Goal: Transaction & Acquisition: Obtain resource

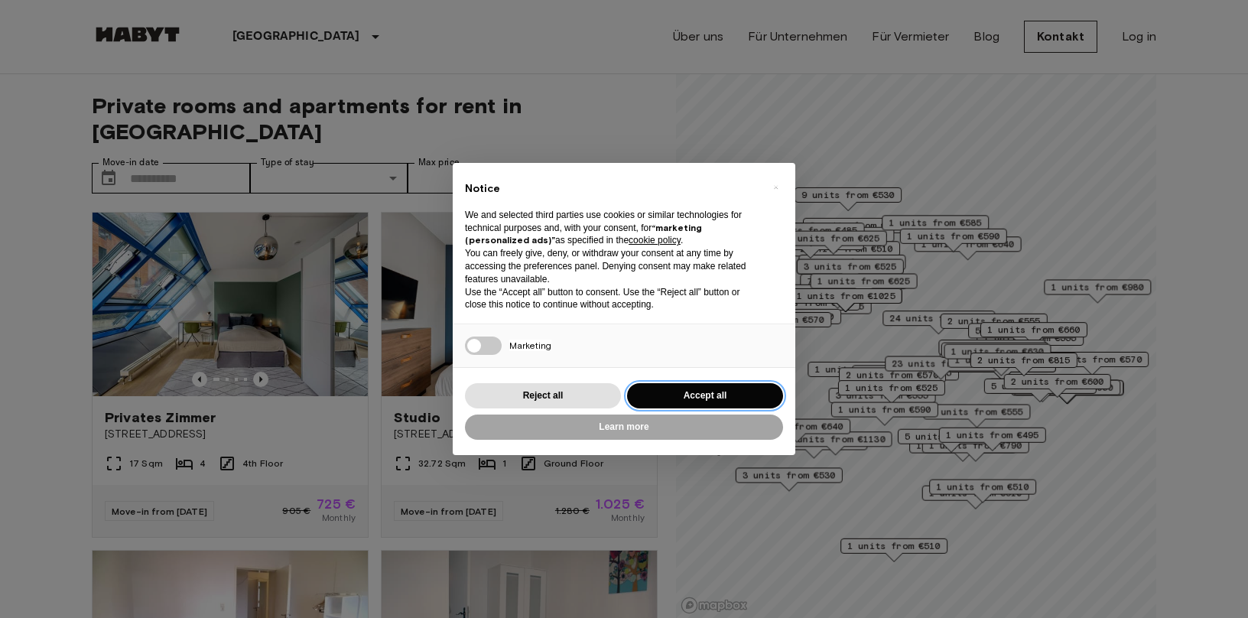
click at [678, 398] on button "Accept all" at bounding box center [705, 395] width 156 height 25
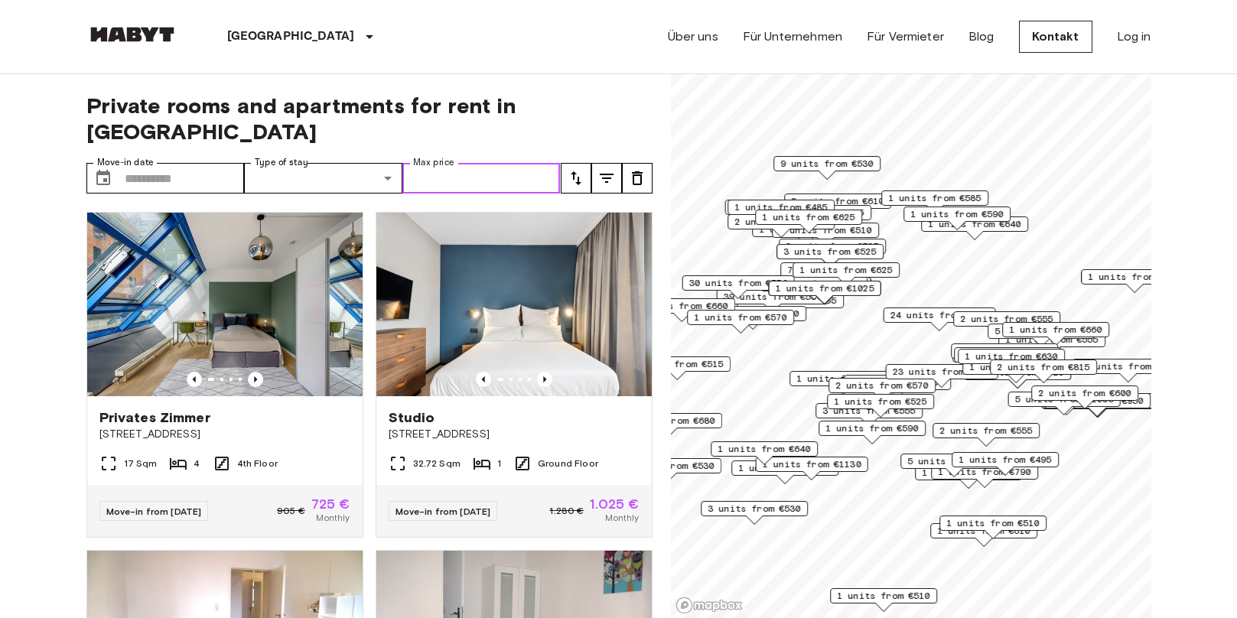
click at [480, 163] on input "Max price" at bounding box center [481, 178] width 158 height 31
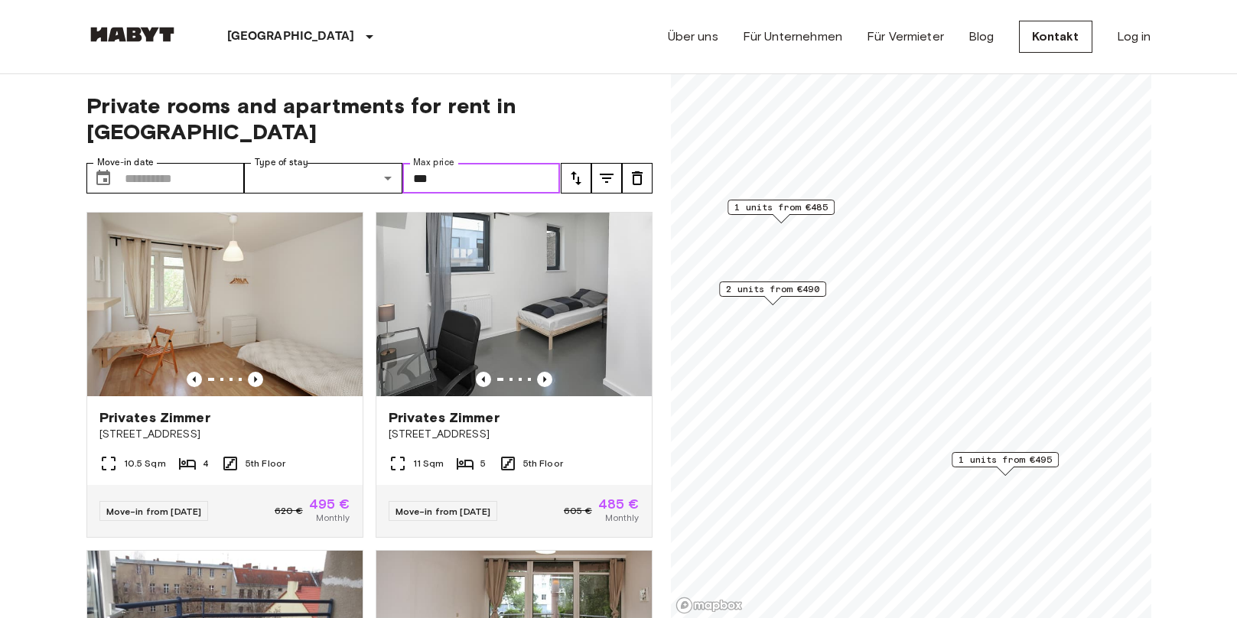
click at [763, 293] on span "2 units from €490" at bounding box center [772, 289] width 93 height 14
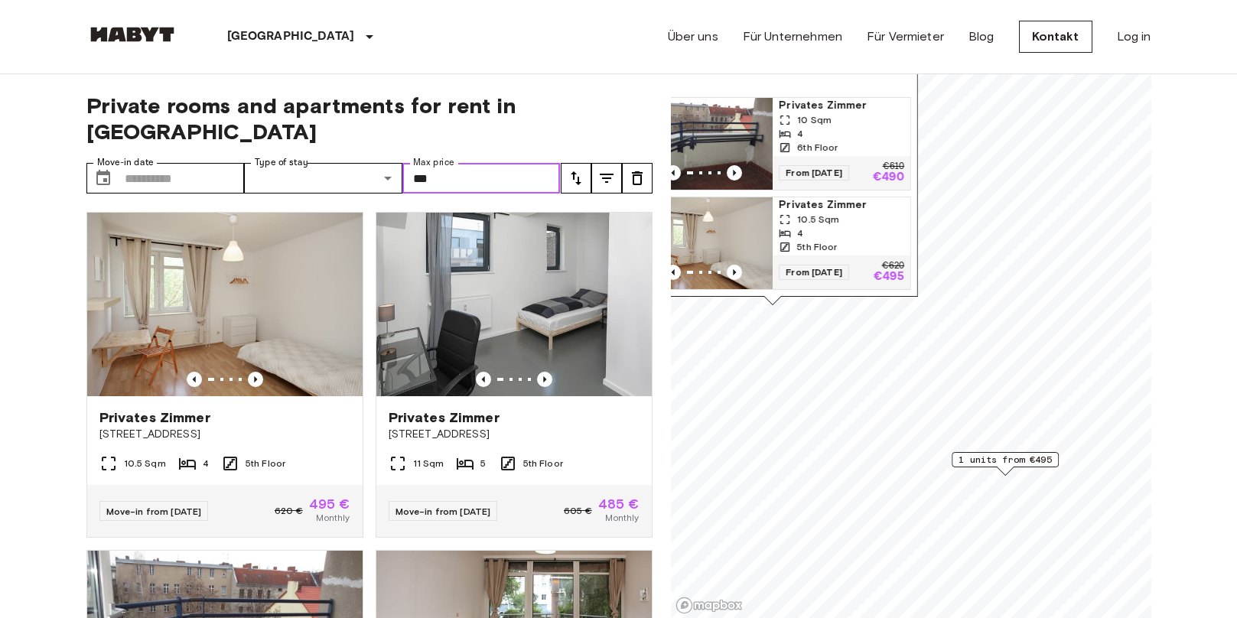
click at [733, 206] on img "Map marker" at bounding box center [704, 243] width 138 height 92
type input "***"
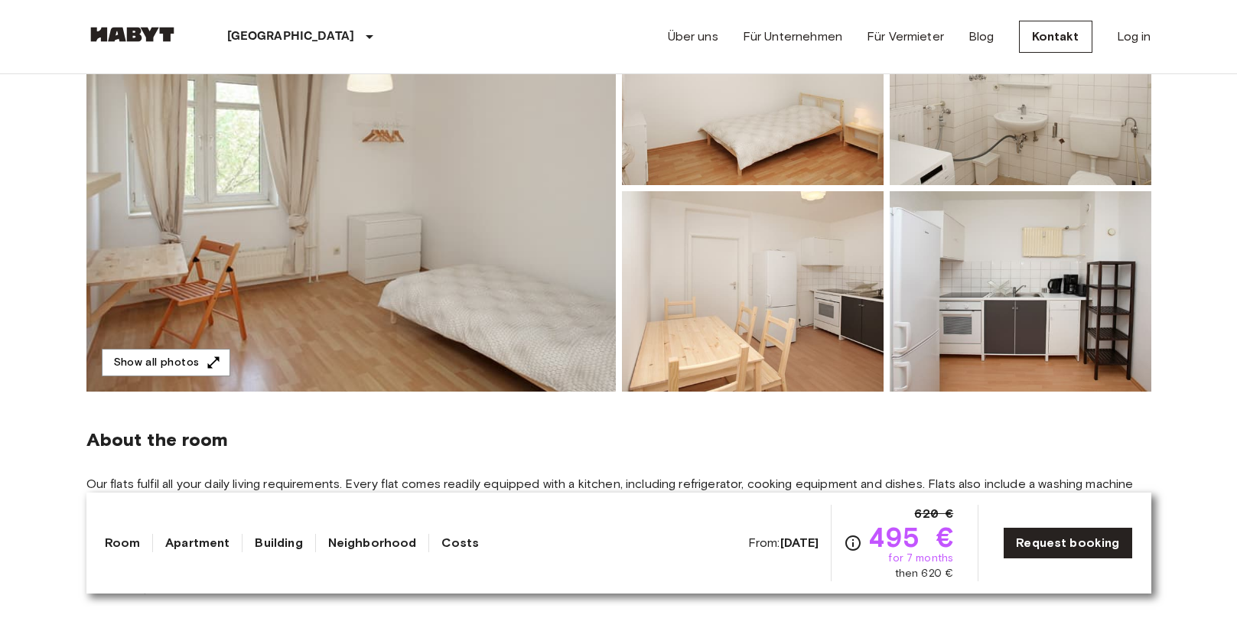
scroll to position [229, 0]
click at [466, 245] on img at bounding box center [350, 187] width 529 height 407
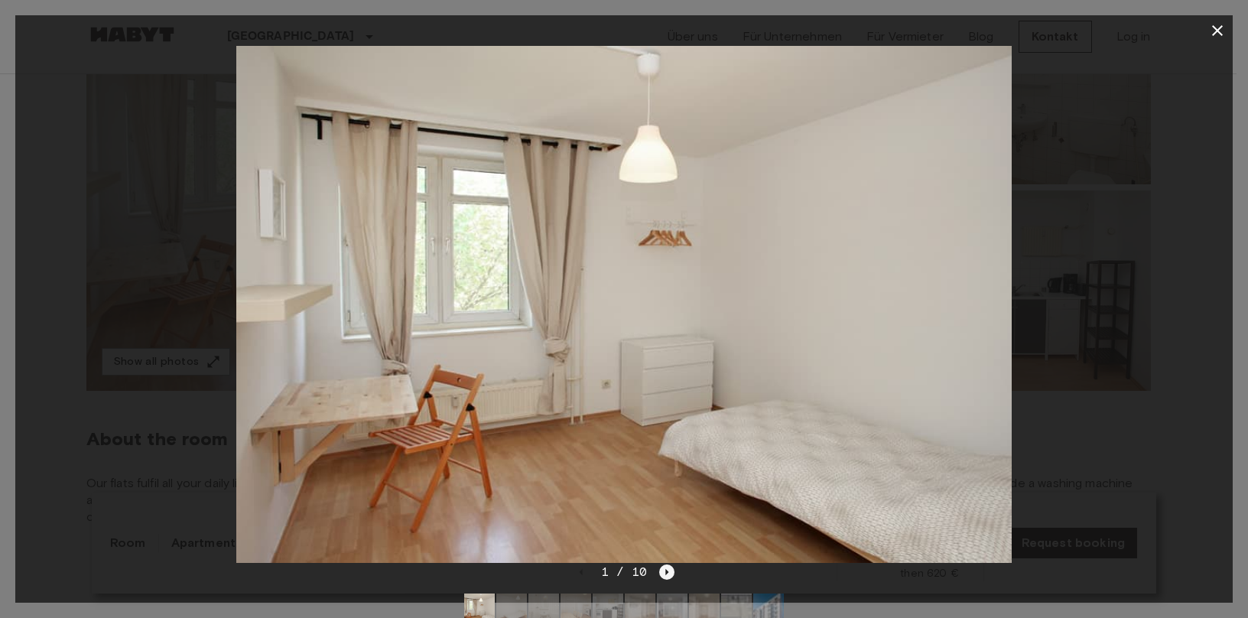
click at [665, 575] on icon "Next image" at bounding box center [666, 571] width 15 height 15
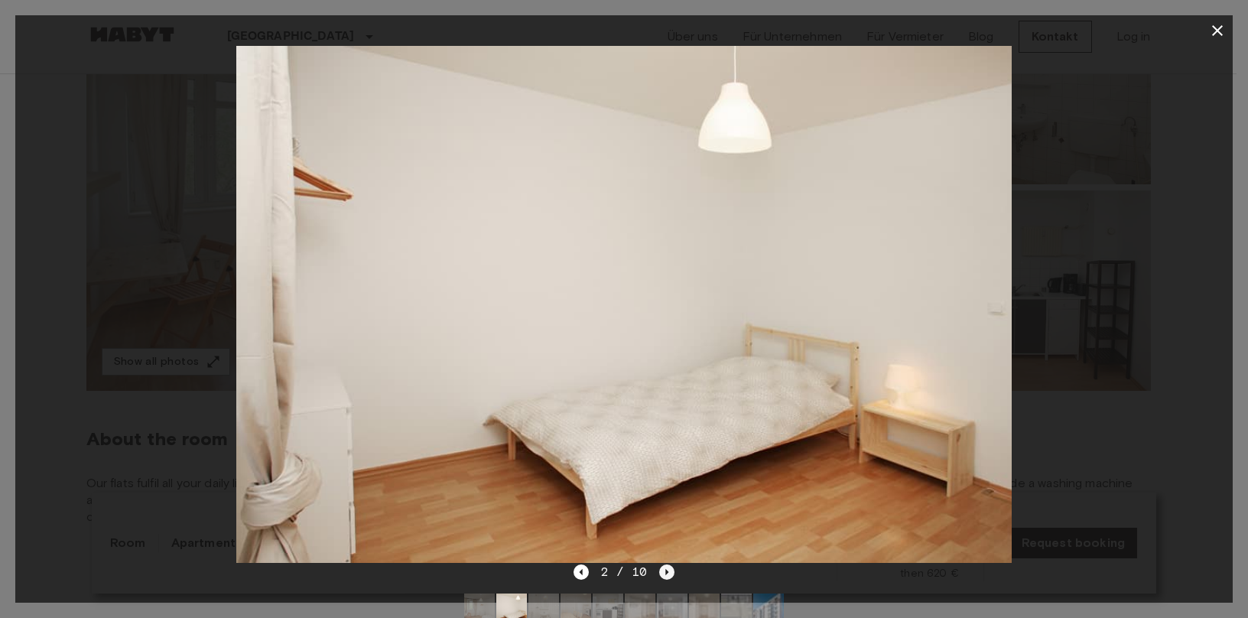
click at [665, 575] on icon "Next image" at bounding box center [666, 571] width 15 height 15
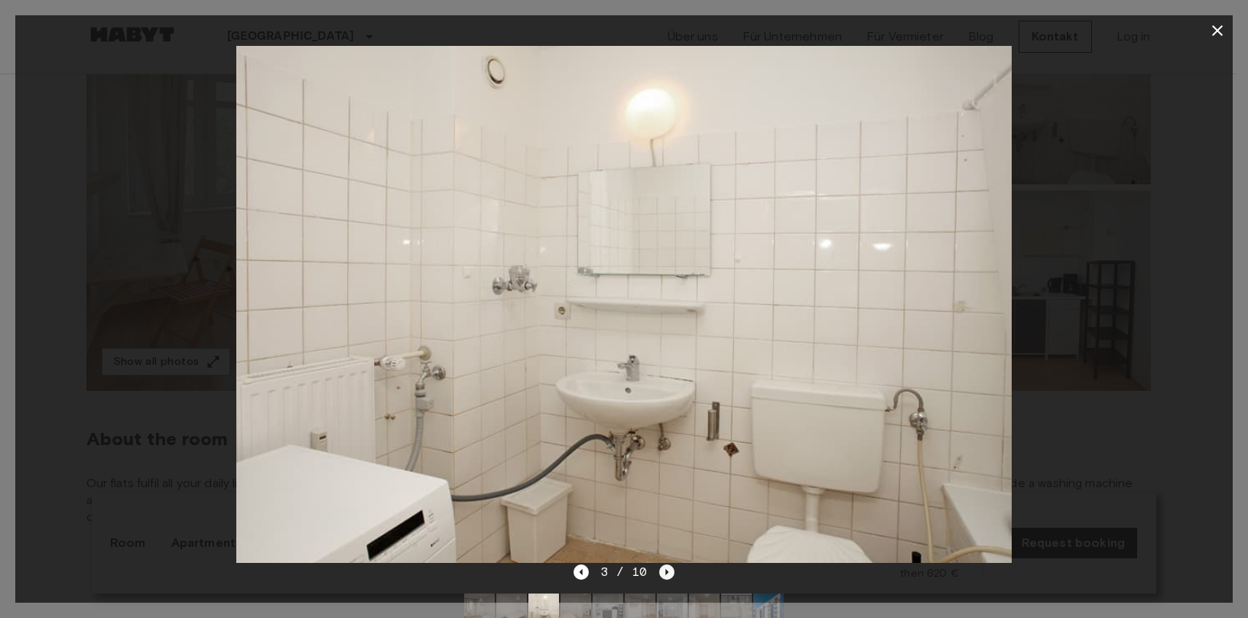
click at [665, 575] on icon "Next image" at bounding box center [666, 571] width 15 height 15
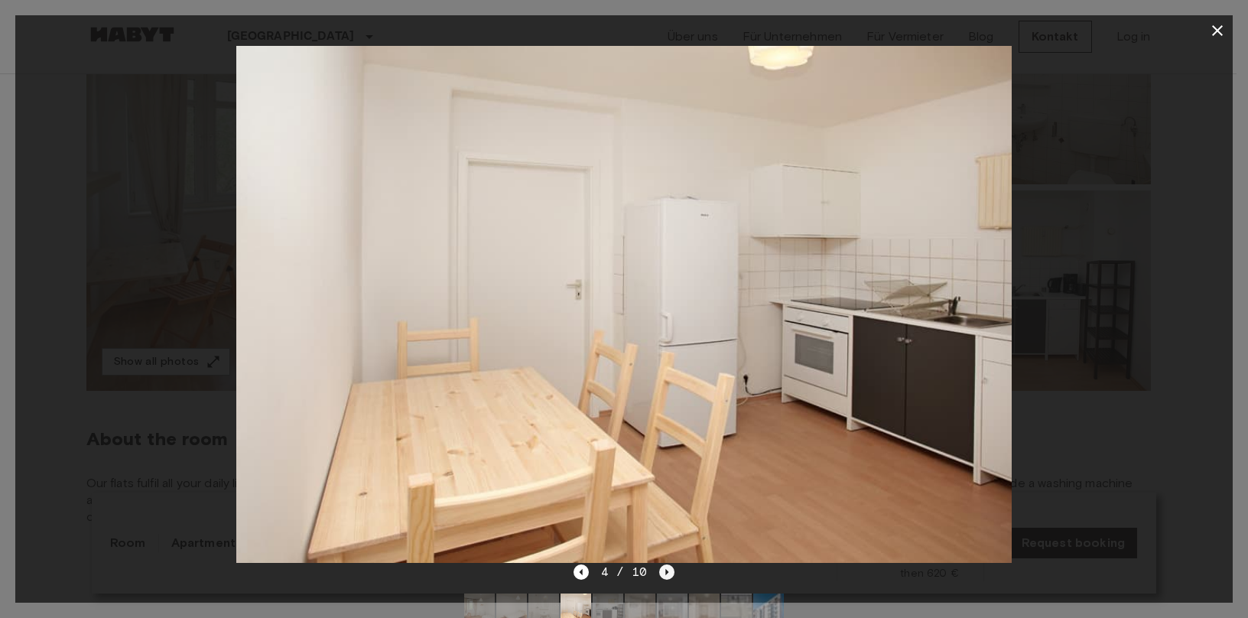
click at [665, 575] on icon "Next image" at bounding box center [666, 571] width 15 height 15
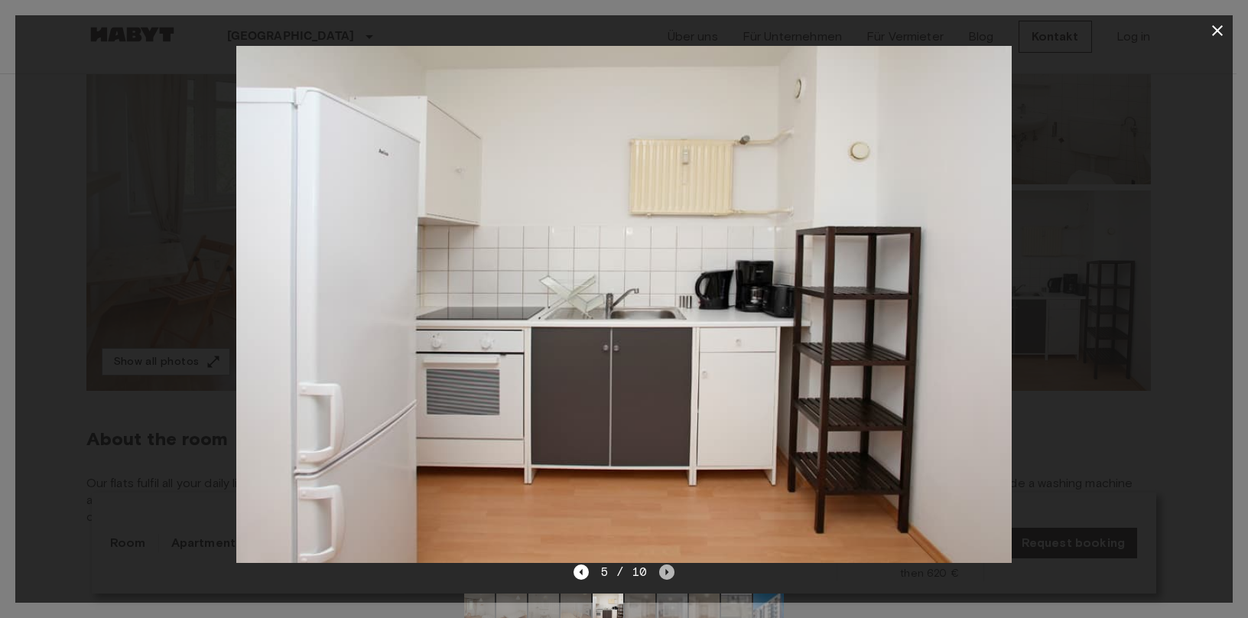
click at [665, 575] on icon "Next image" at bounding box center [666, 571] width 15 height 15
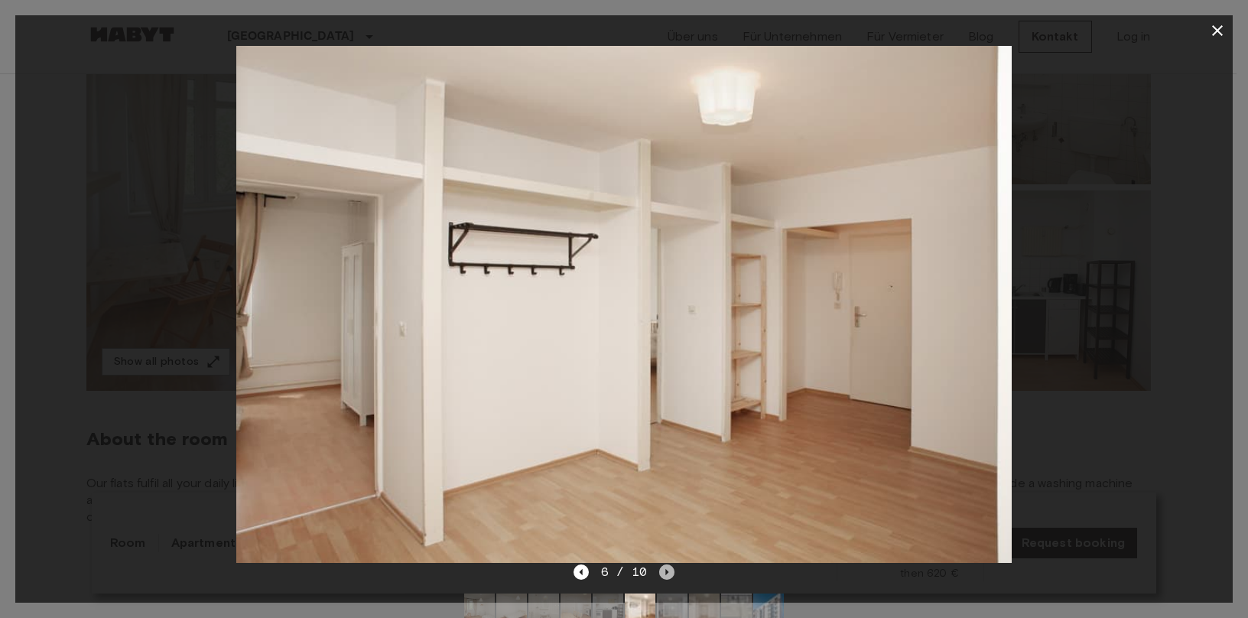
click at [665, 575] on icon "Next image" at bounding box center [666, 571] width 15 height 15
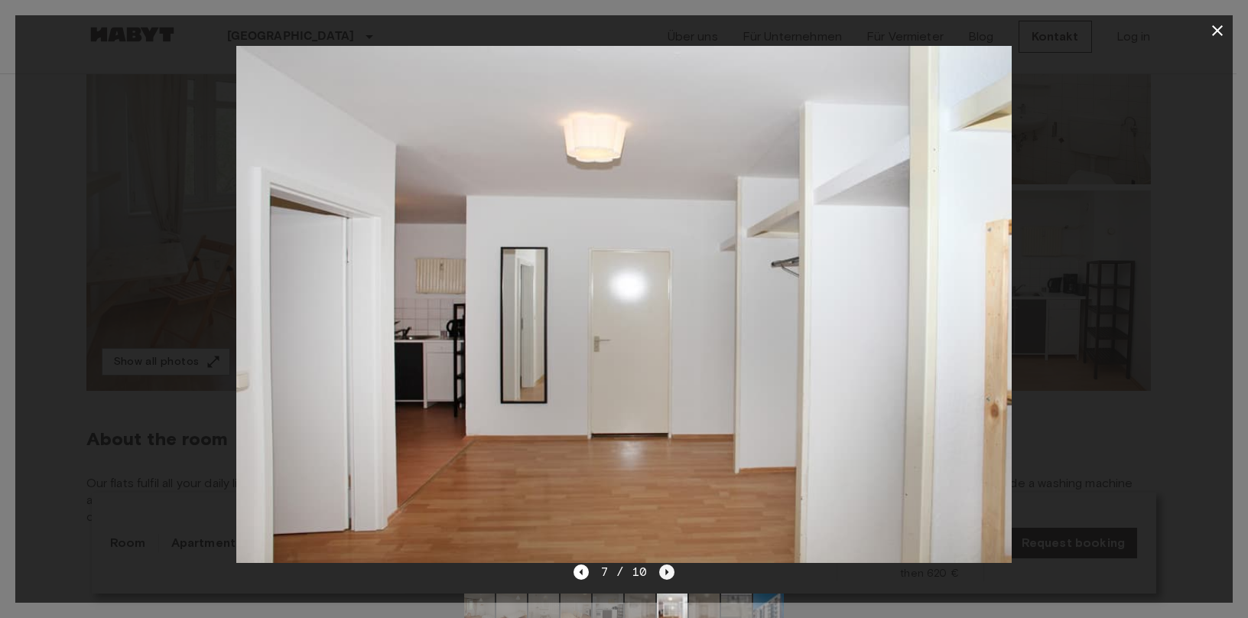
click at [666, 575] on icon "Next image" at bounding box center [666, 571] width 15 height 15
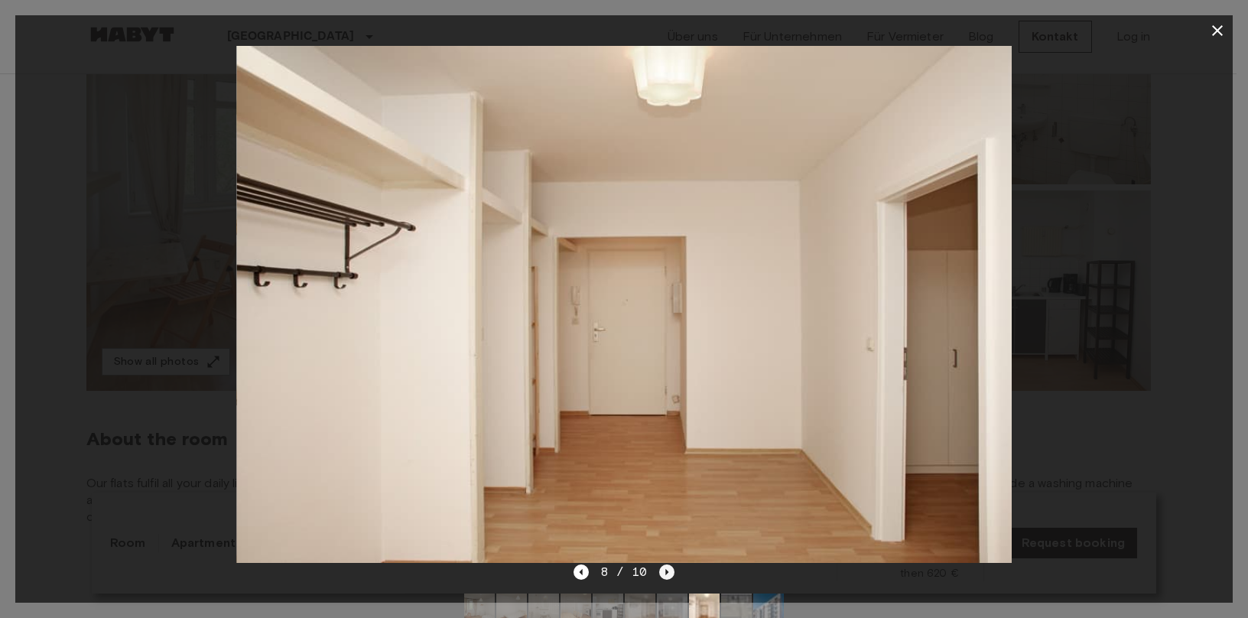
click at [666, 575] on icon "Next image" at bounding box center [666, 571] width 15 height 15
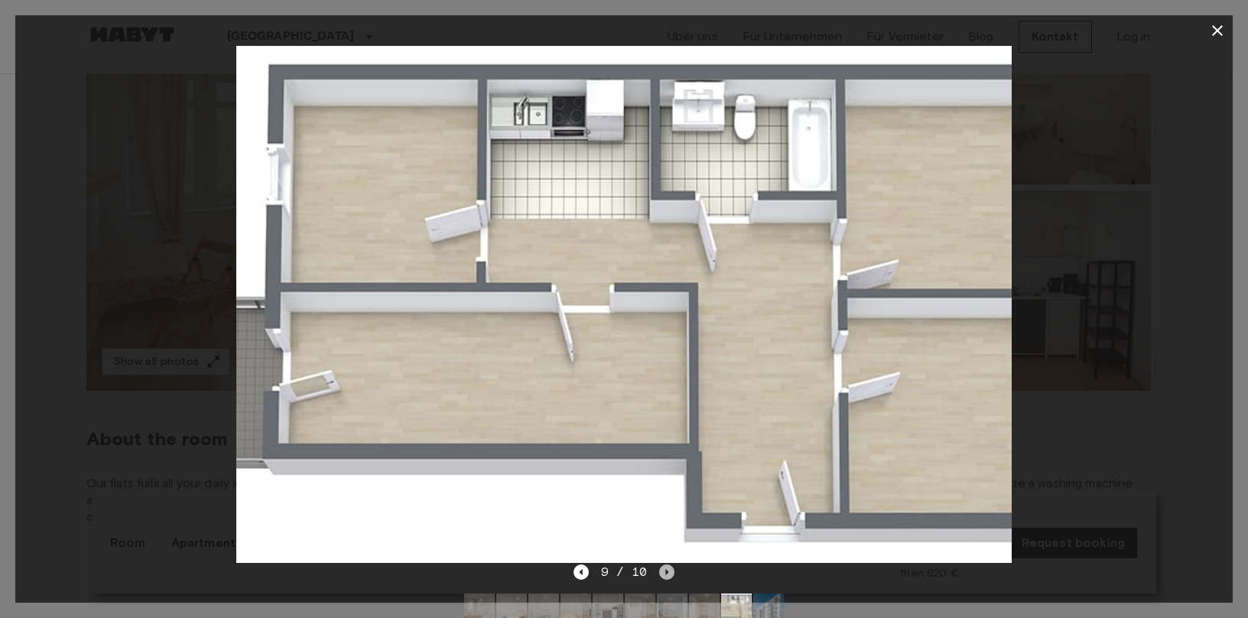
click at [666, 575] on icon "Next image" at bounding box center [666, 571] width 15 height 15
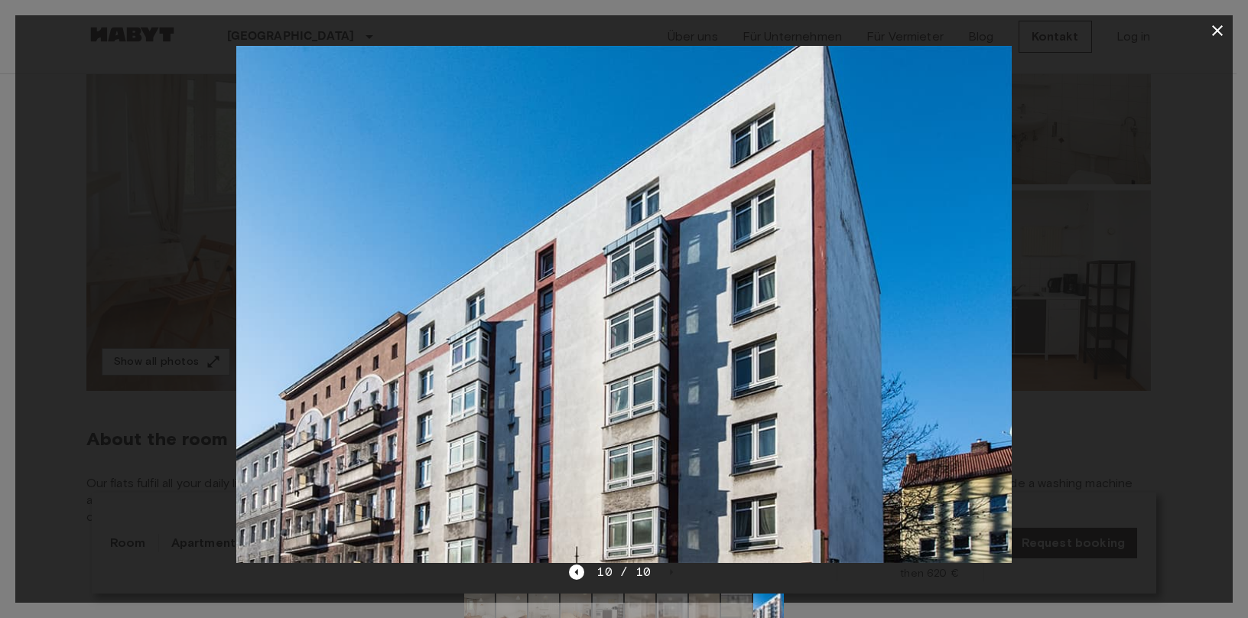
click at [96, 277] on div at bounding box center [624, 304] width 1218 height 517
click at [51, 13] on div at bounding box center [624, 309] width 1248 height 618
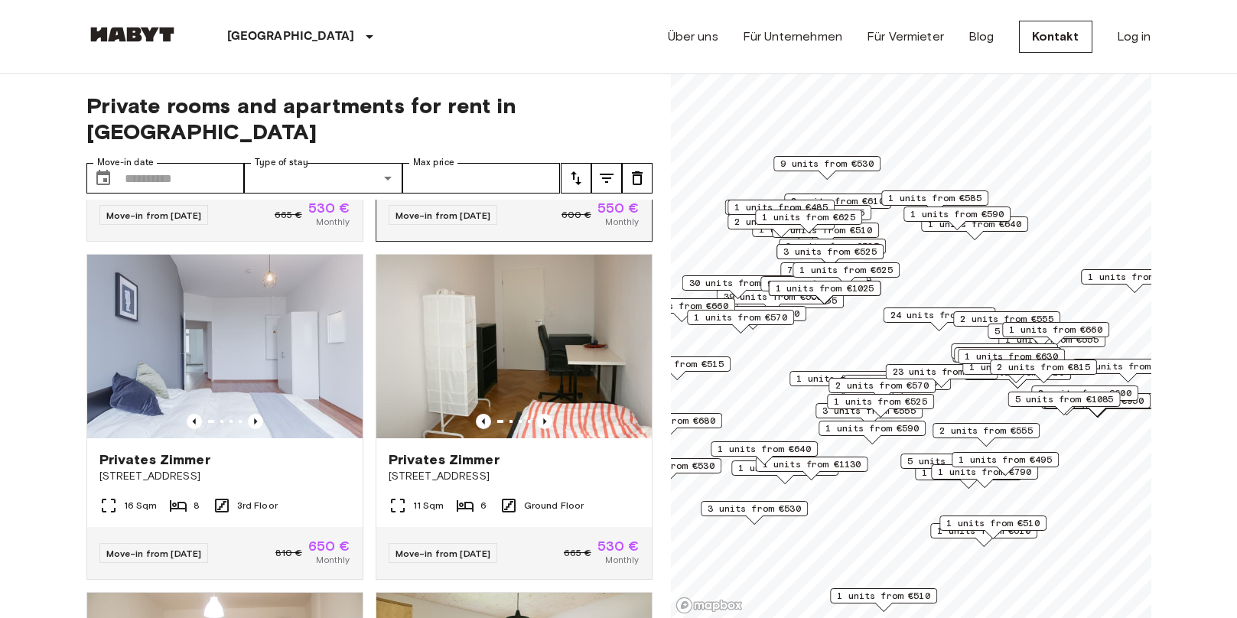
scroll to position [688, 0]
